Goal: Find specific page/section: Find specific page/section

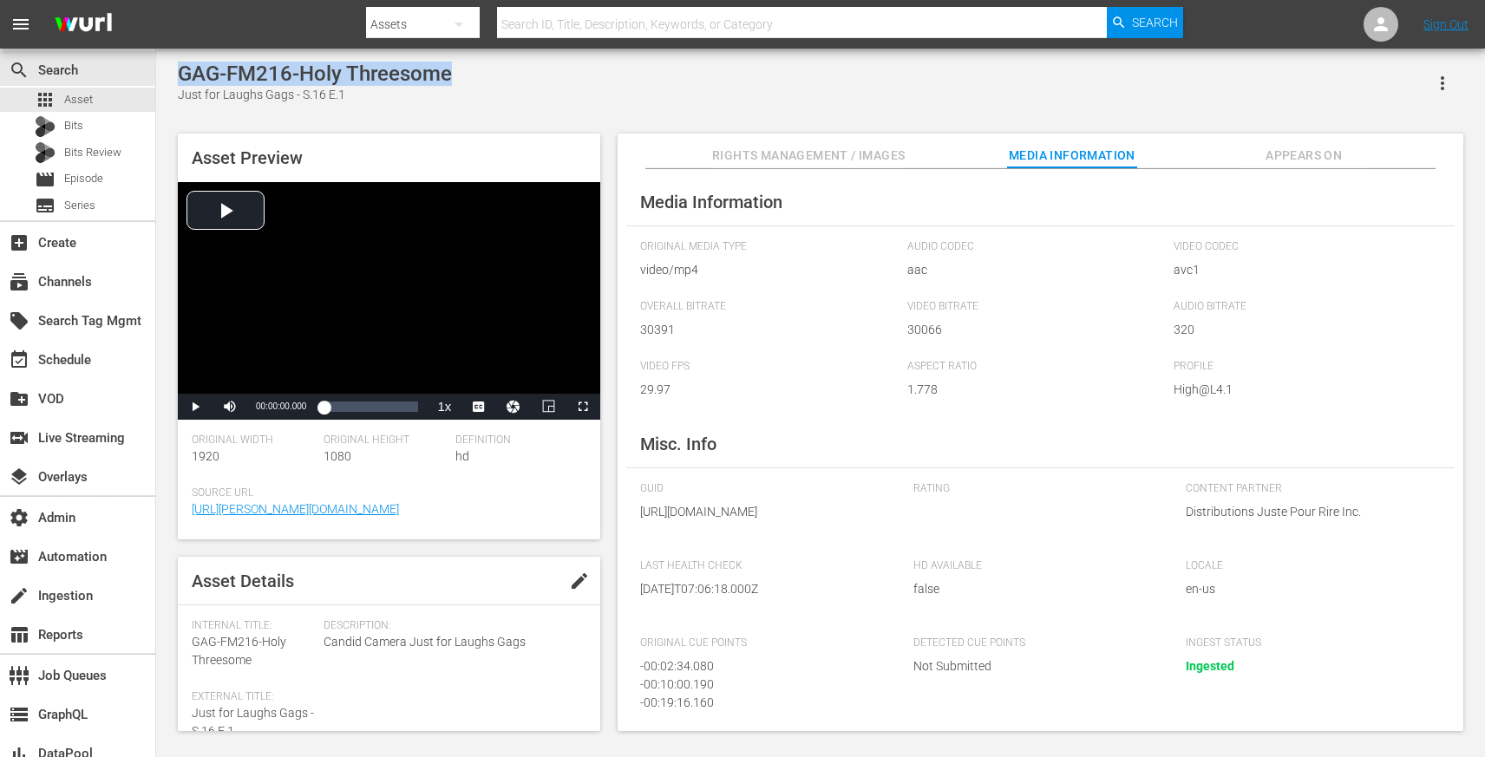
scroll to position [218, 0]
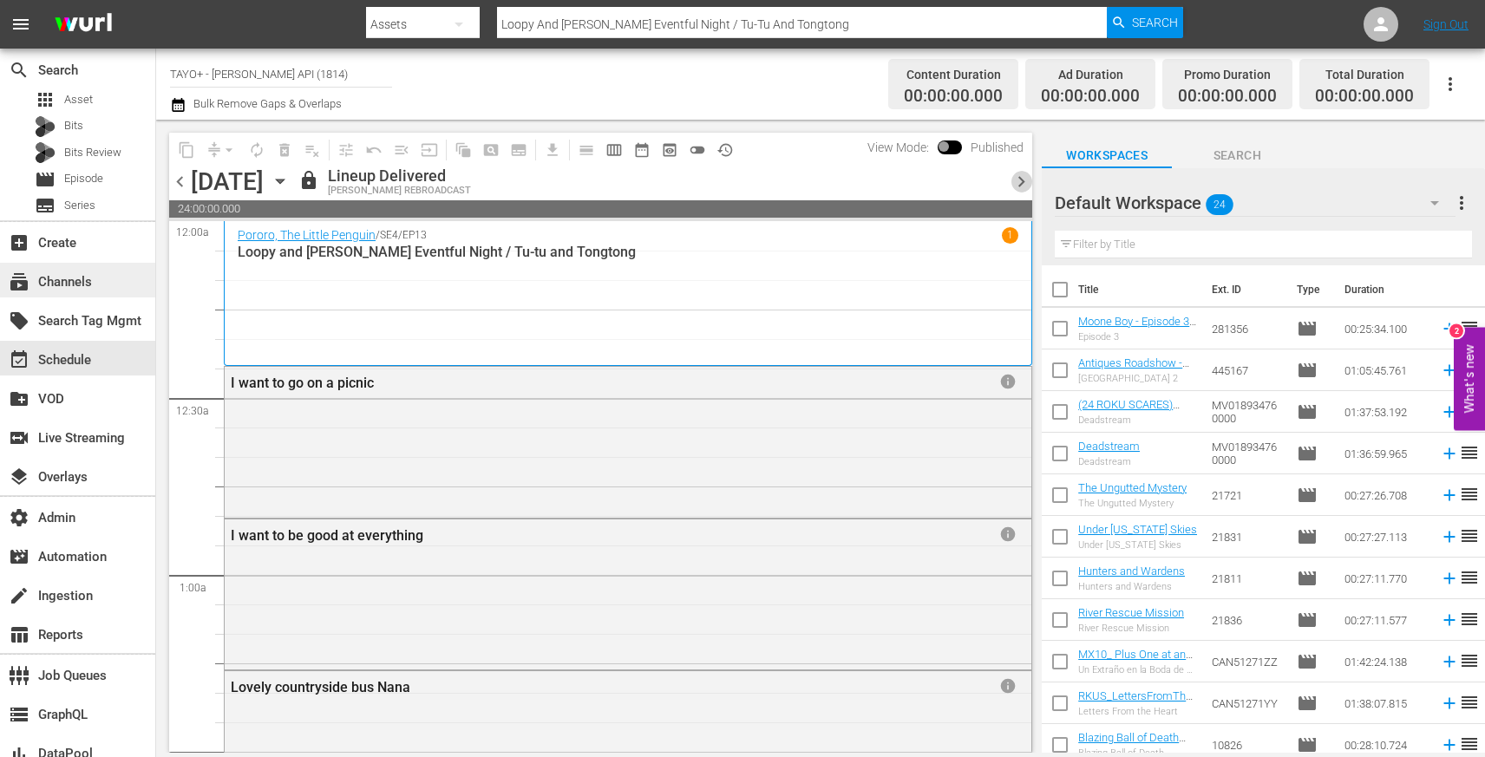
click at [81, 287] on div "subscriptions Channels" at bounding box center [48, 279] width 97 height 16
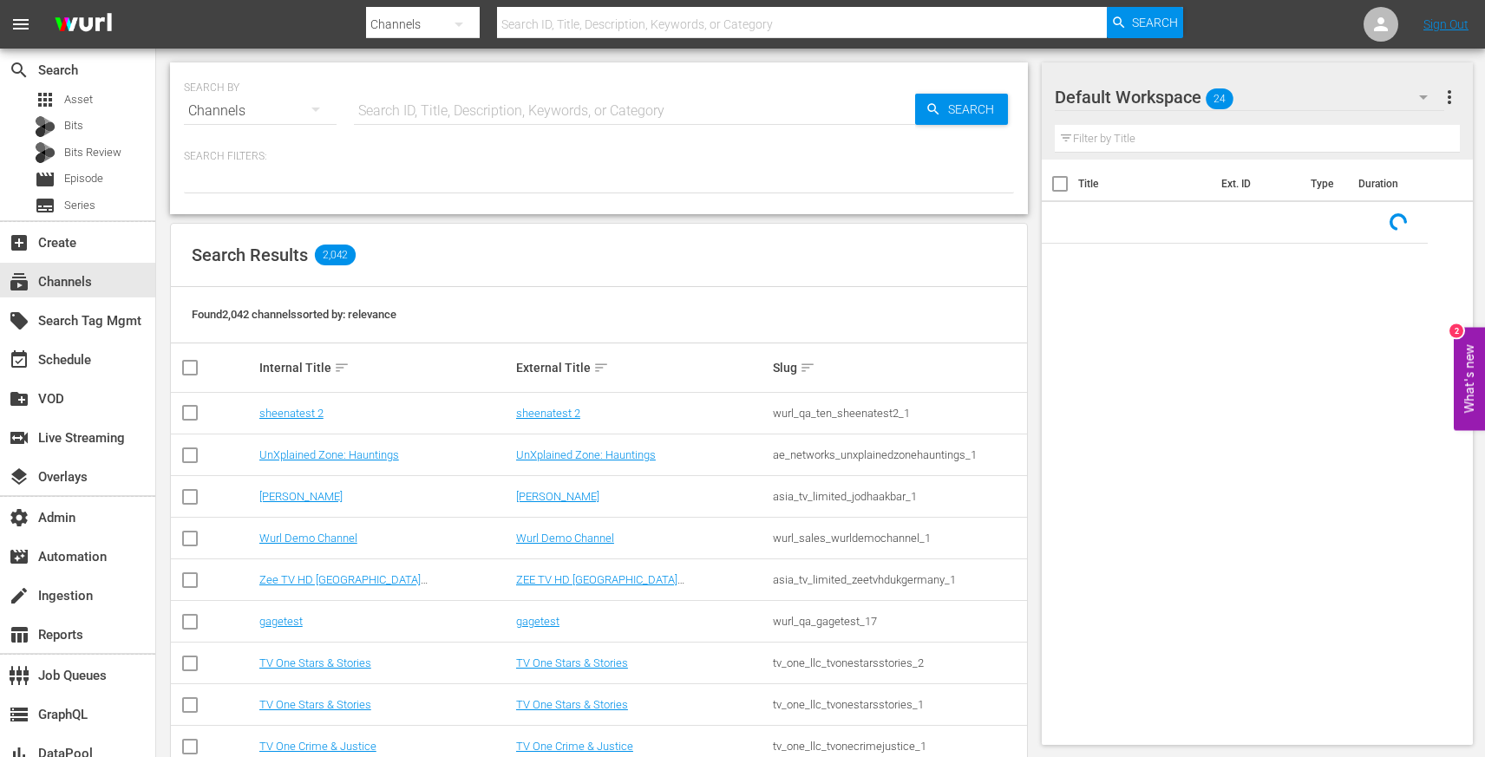
click at [374, 108] on input "text" at bounding box center [634, 111] width 561 height 42
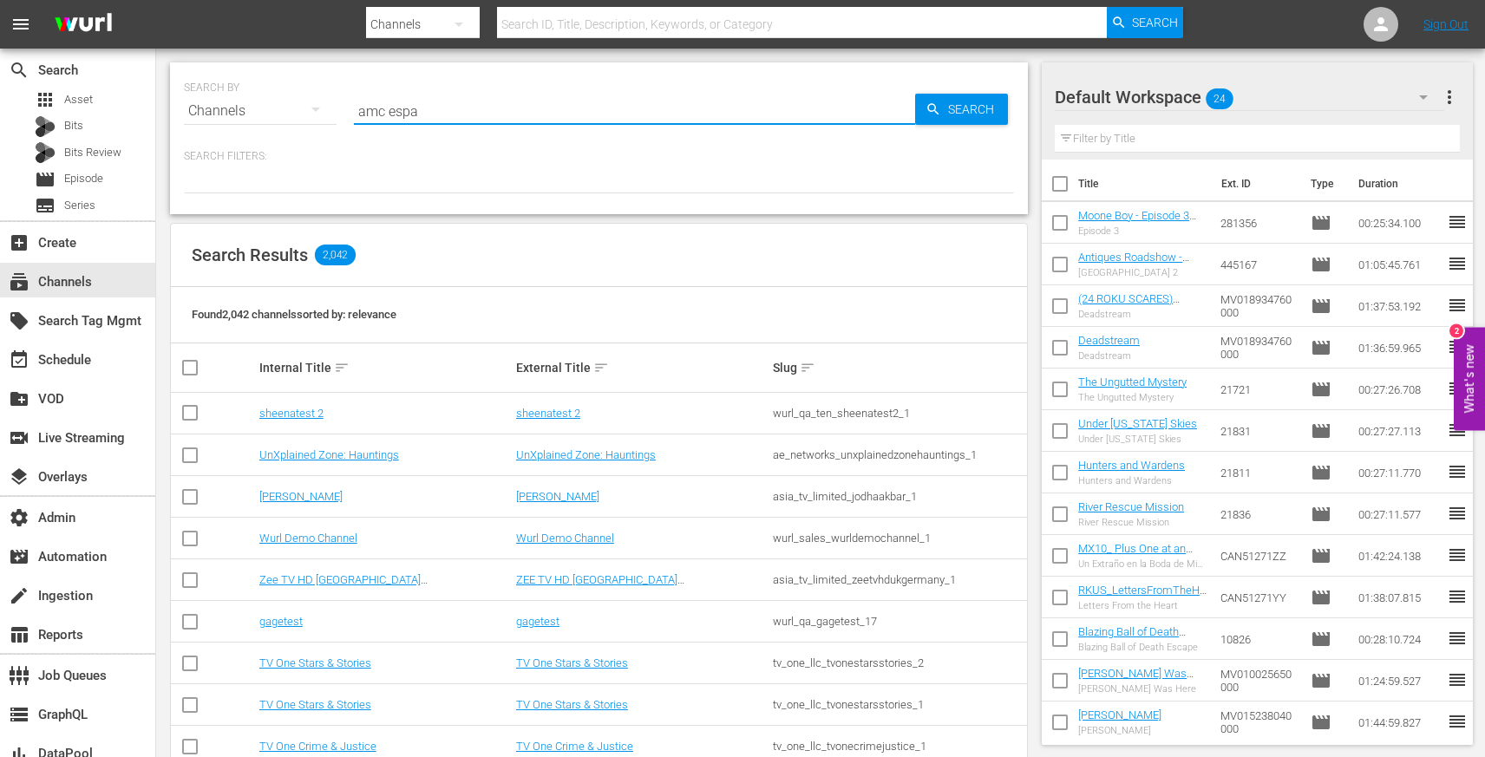
type input "amc espan"
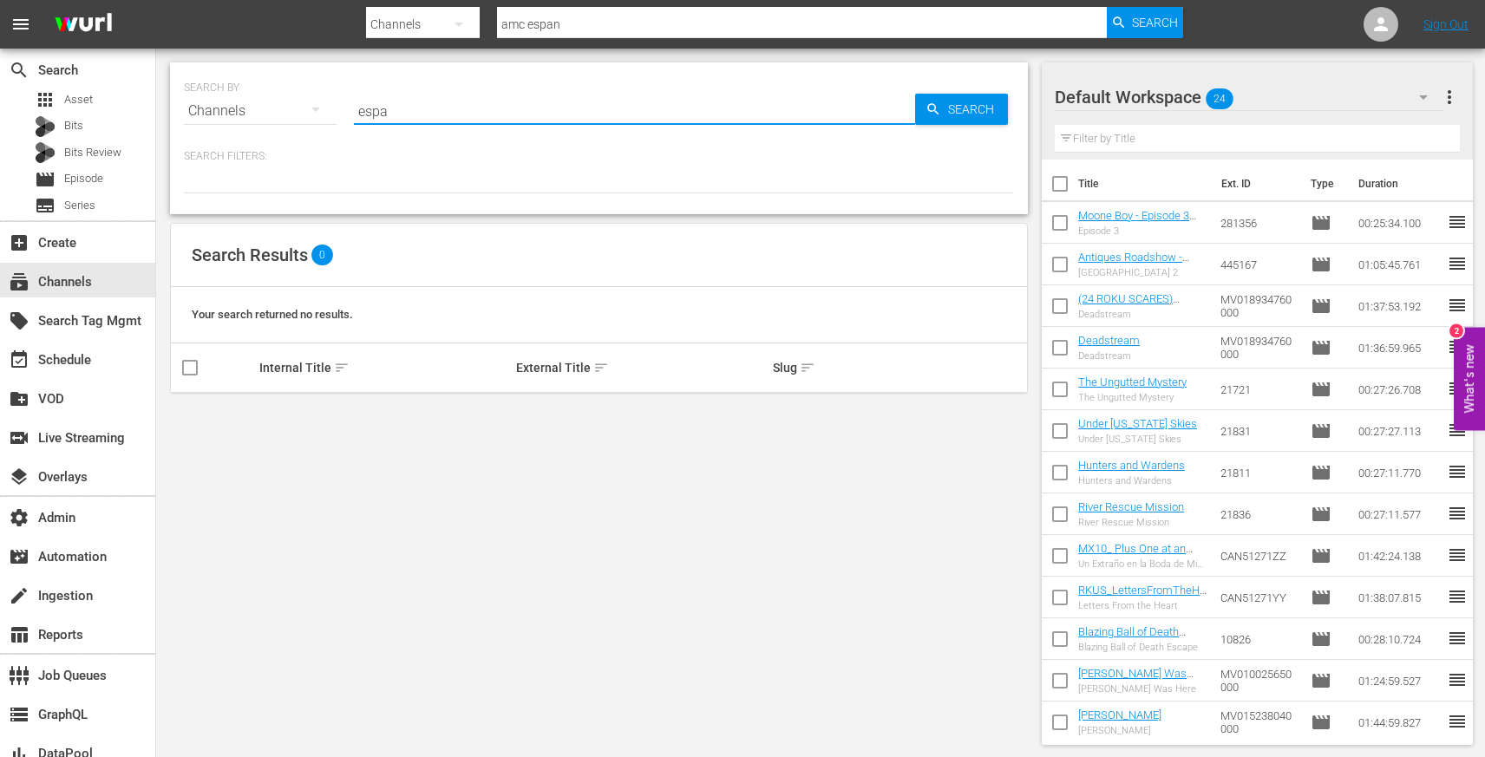
type input "espan"
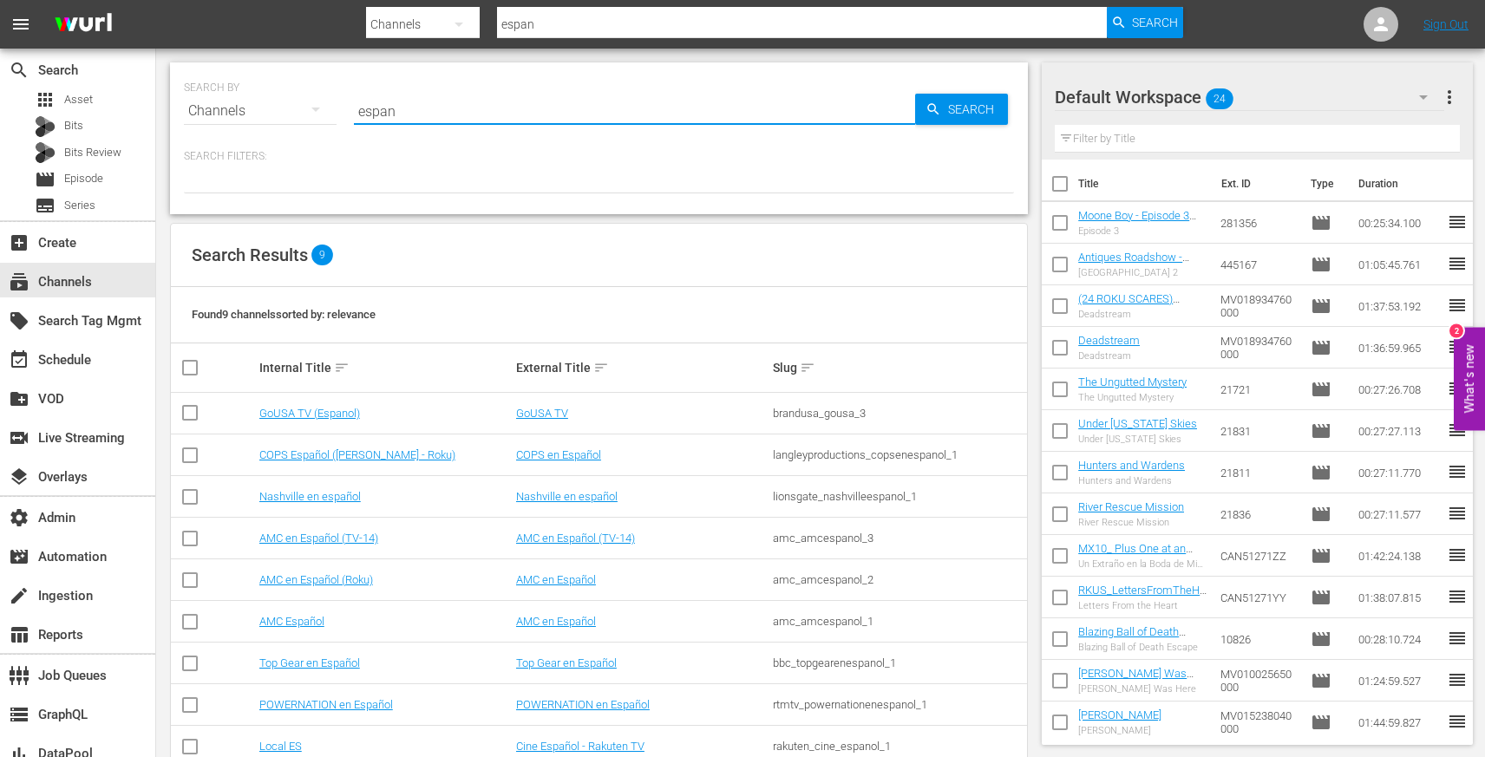
scroll to position [42, 0]
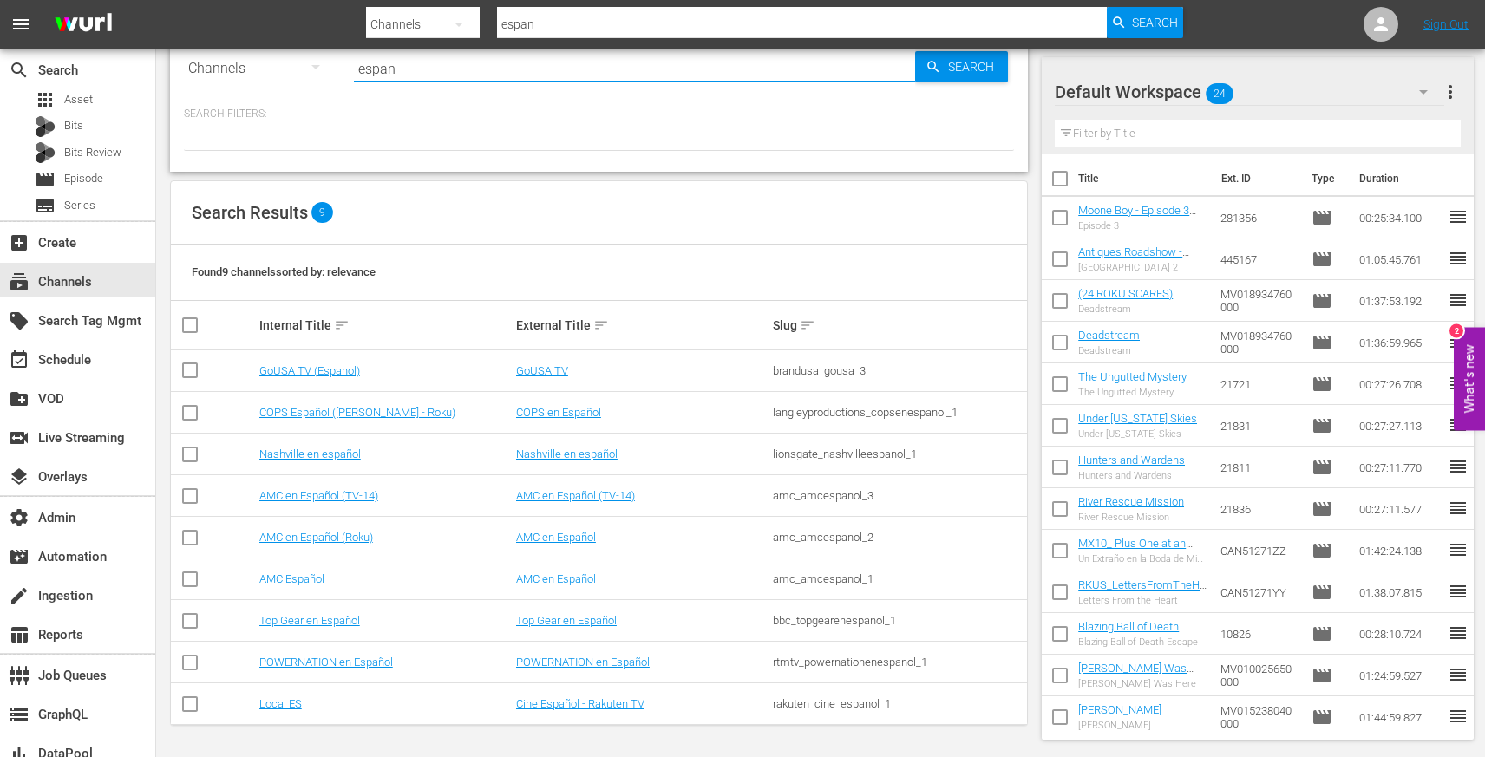
paste input "amc_amcespanol_3"
type input "amc_amcespanol_3"
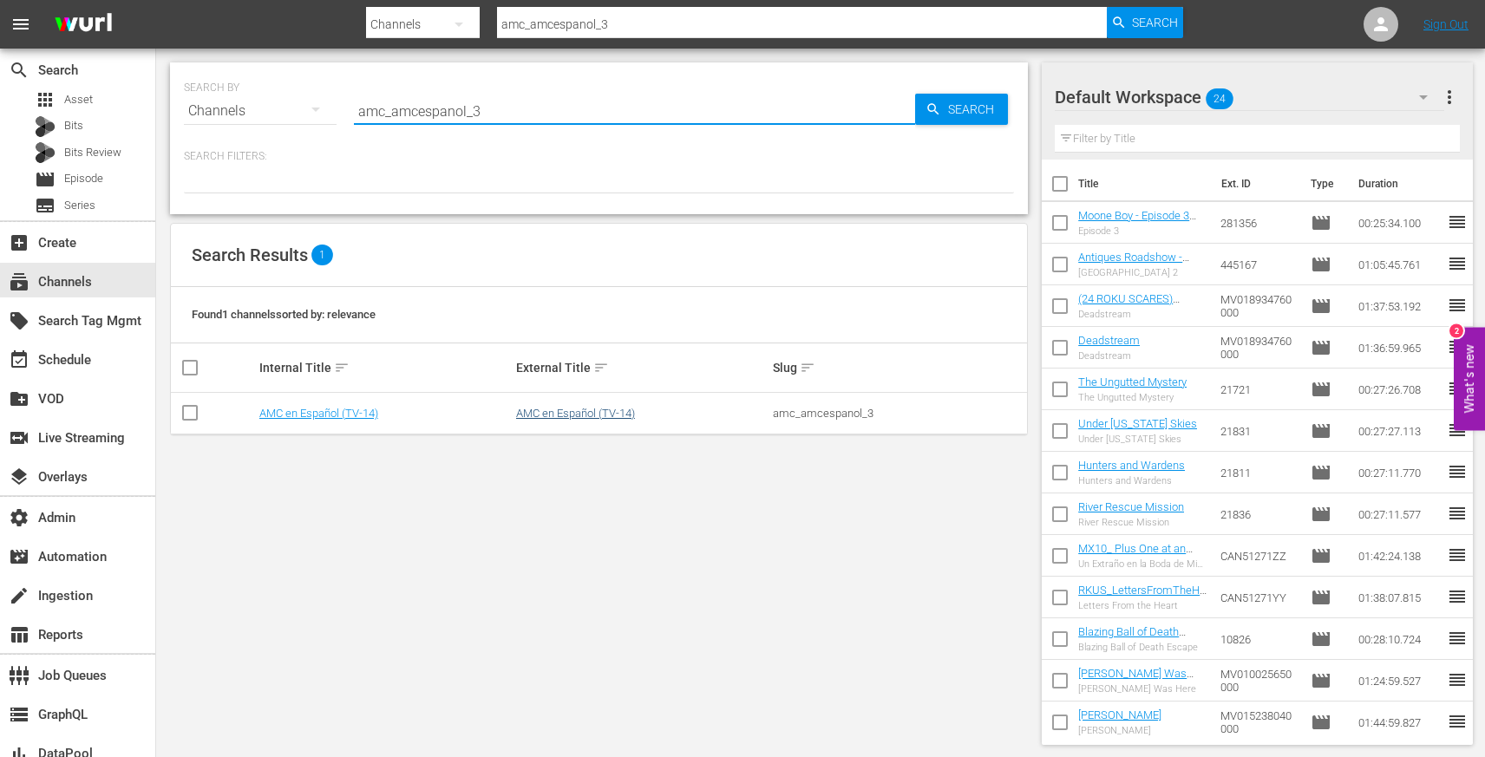
type input "amc_amcespanol_3"
click at [566, 410] on link "AMC en Español (TV-14)" at bounding box center [575, 413] width 119 height 13
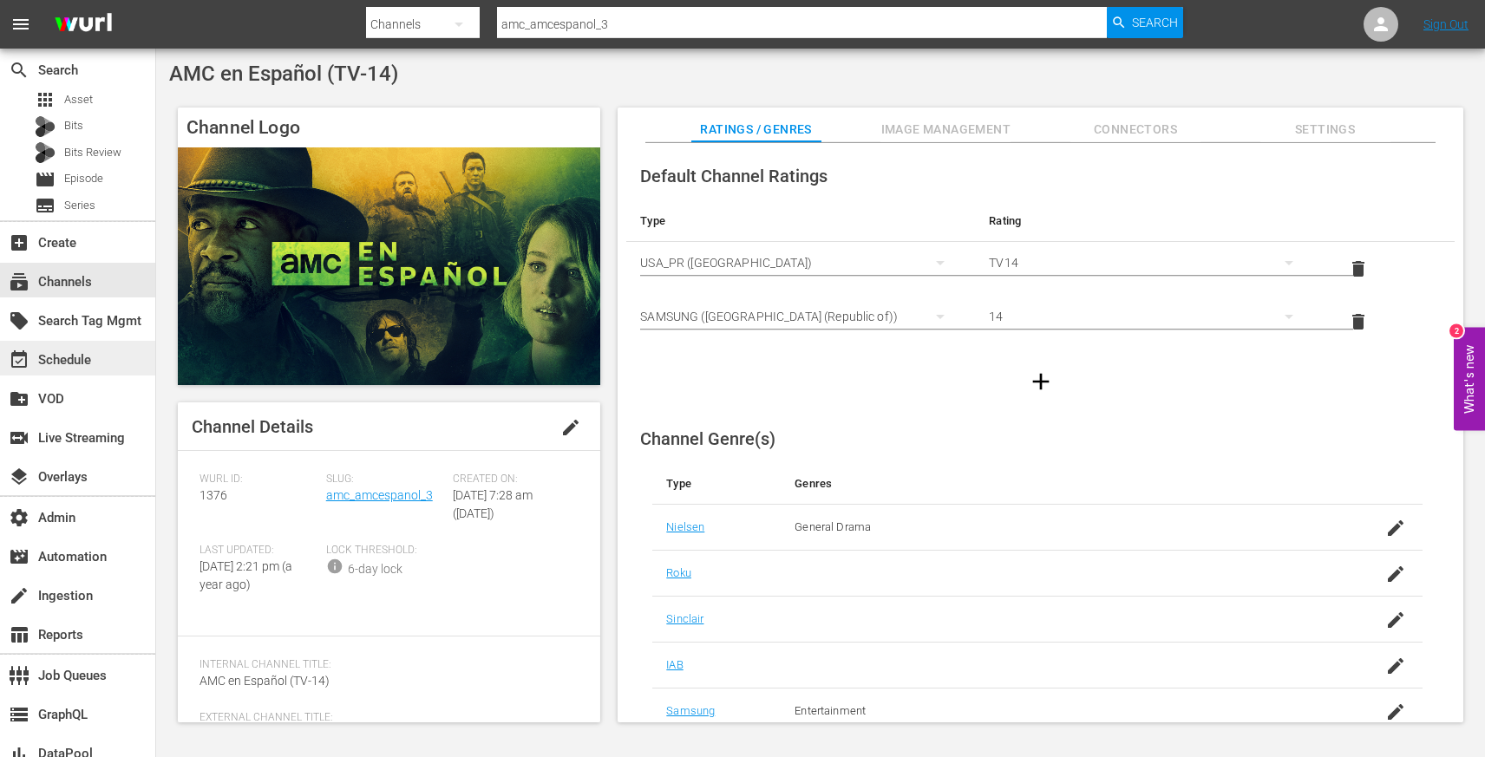
click at [81, 365] on div "event_available Schedule" at bounding box center [48, 358] width 97 height 16
